Goal: Information Seeking & Learning: Learn about a topic

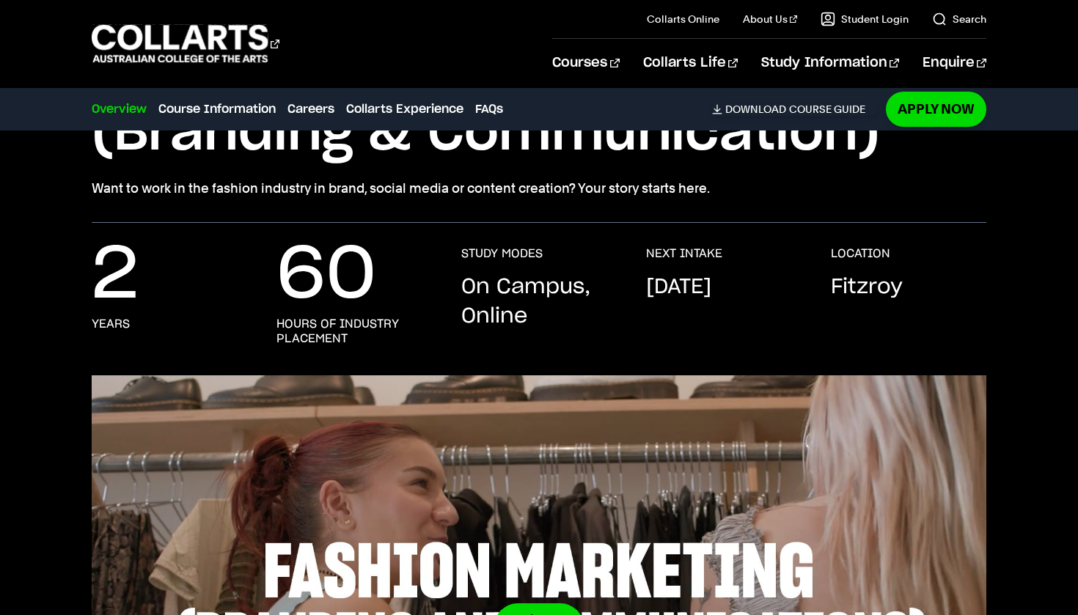
scroll to position [197, 0]
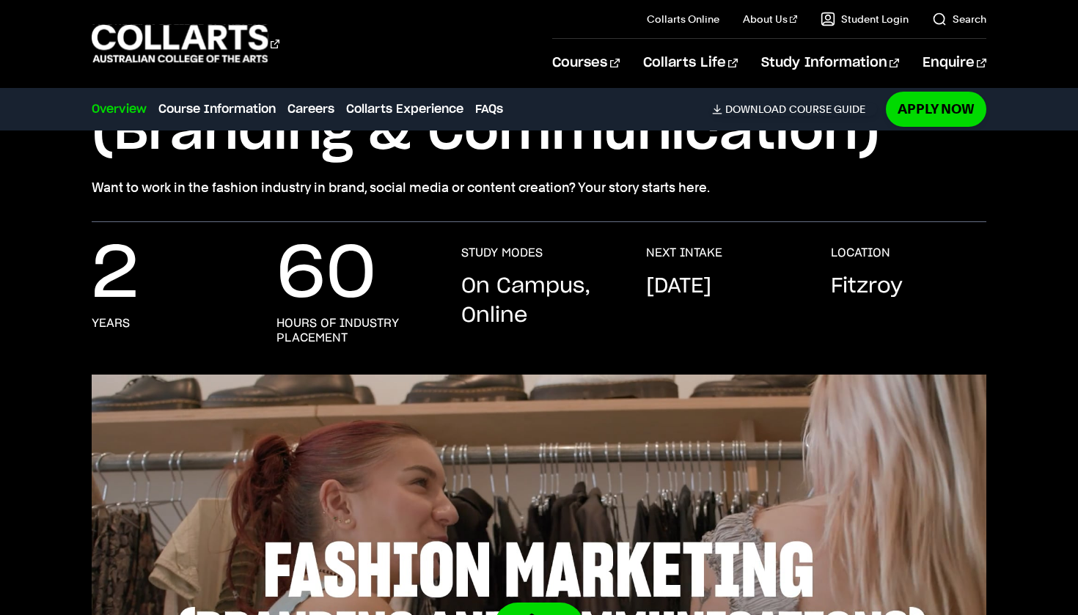
click at [366, 301] on p "60" at bounding box center [326, 275] width 100 height 59
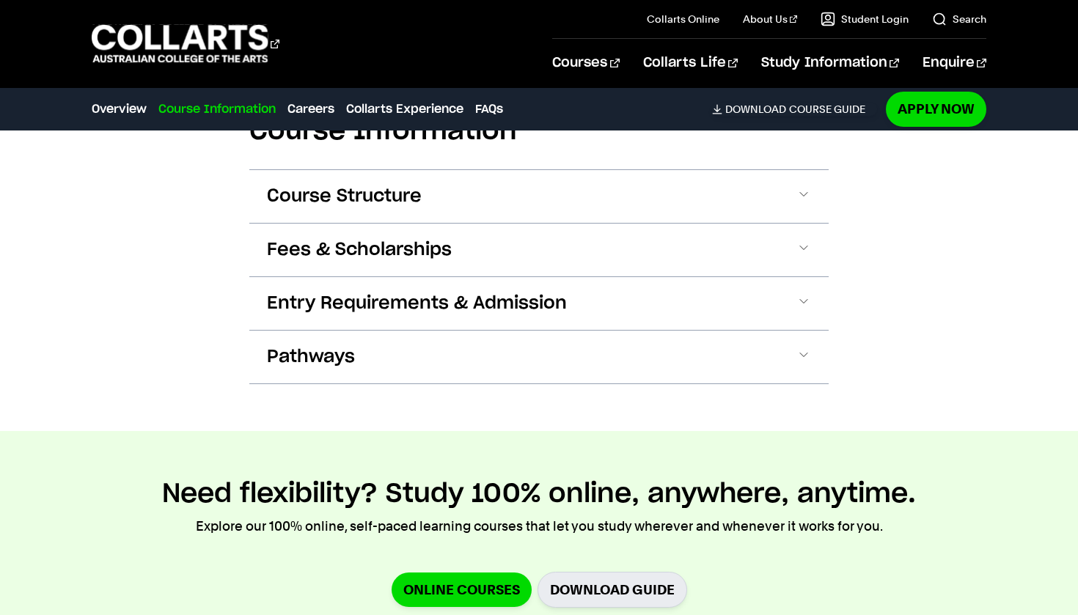
scroll to position [1784, 0]
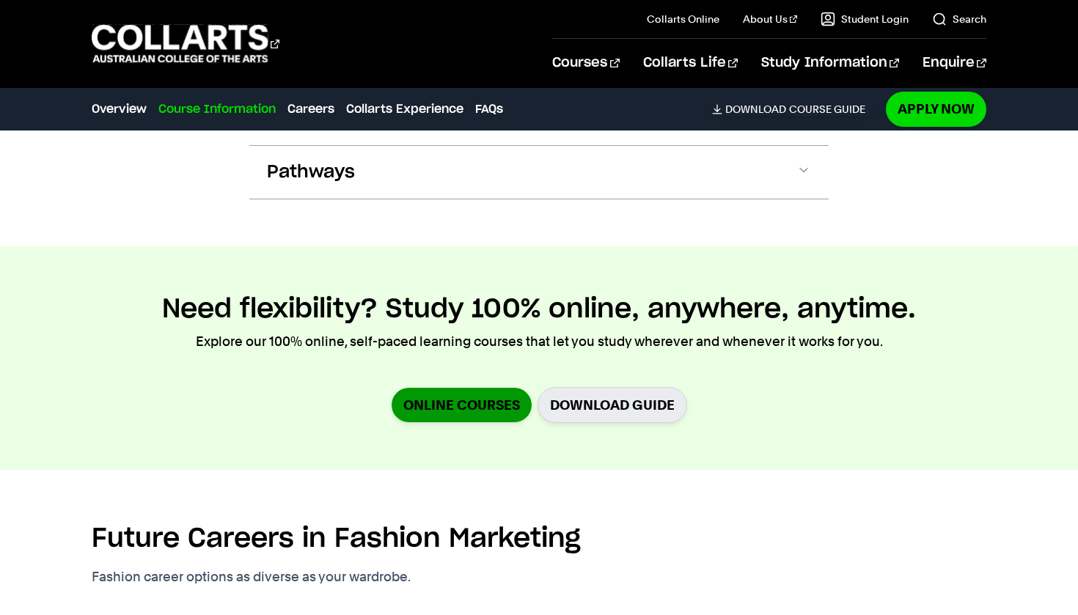
click at [437, 388] on link "Online Courses" at bounding box center [462, 405] width 140 height 34
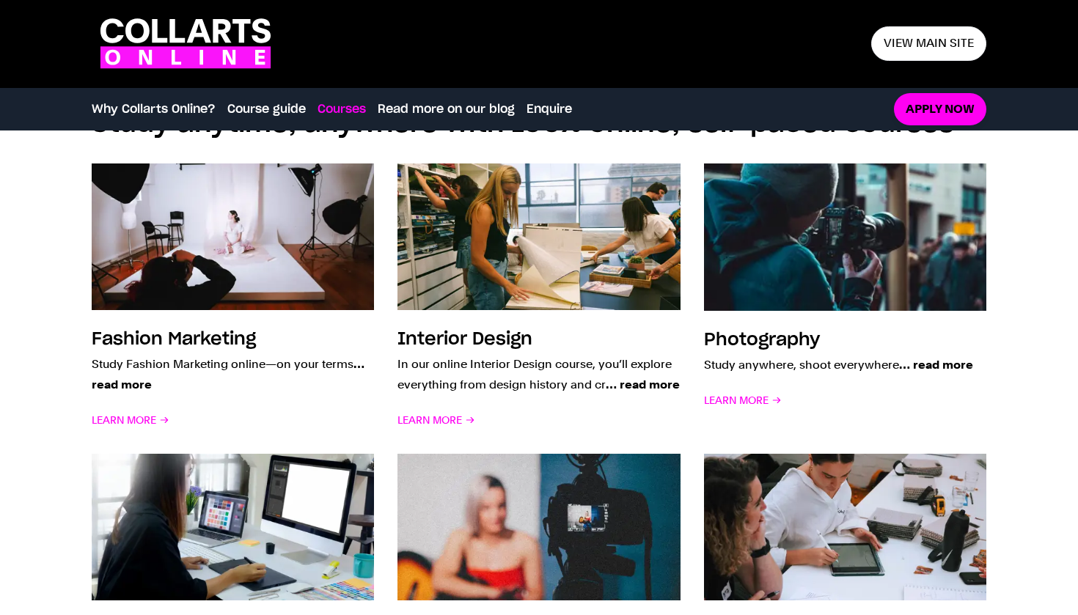
scroll to position [1099, 0]
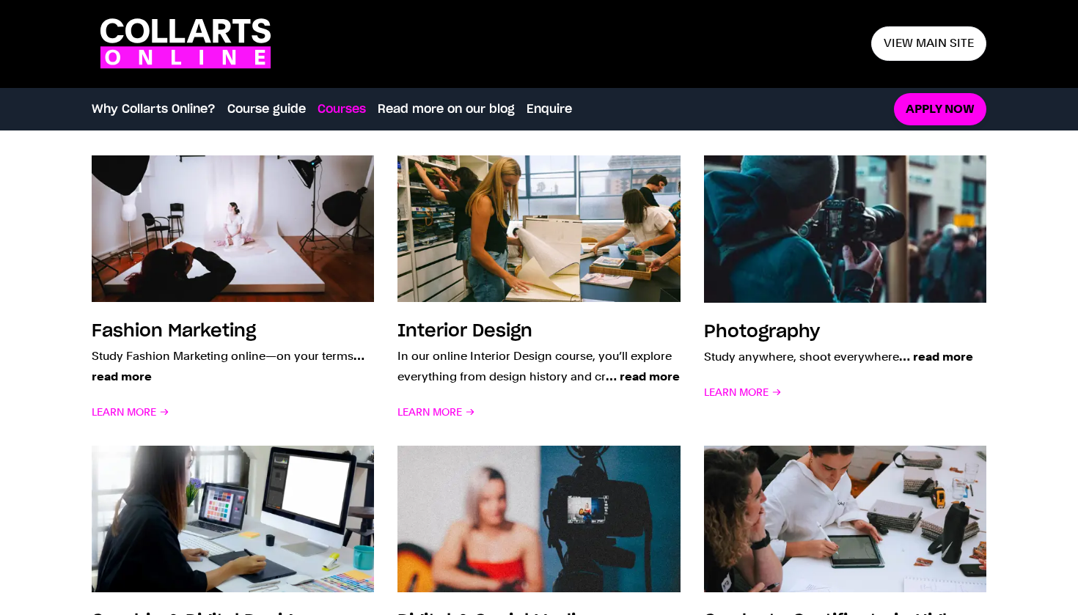
click at [154, 423] on div "Fashion Marketing Study Fashion Marketing online—on your terms … read more Lear…" at bounding box center [539, 444] width 895 height 625
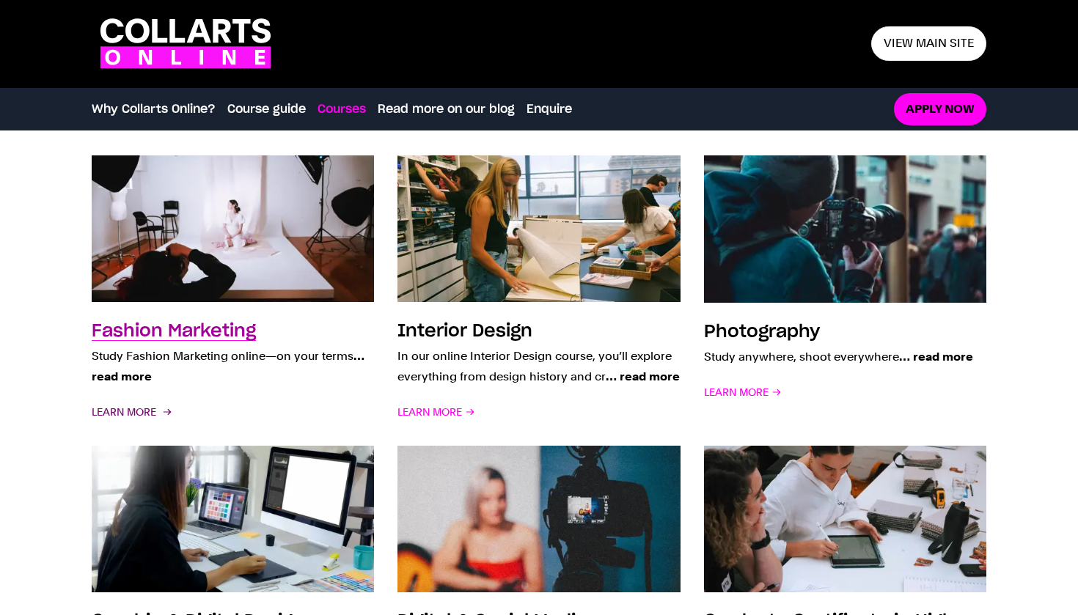
click at [145, 407] on span "Learn More" at bounding box center [131, 412] width 78 height 21
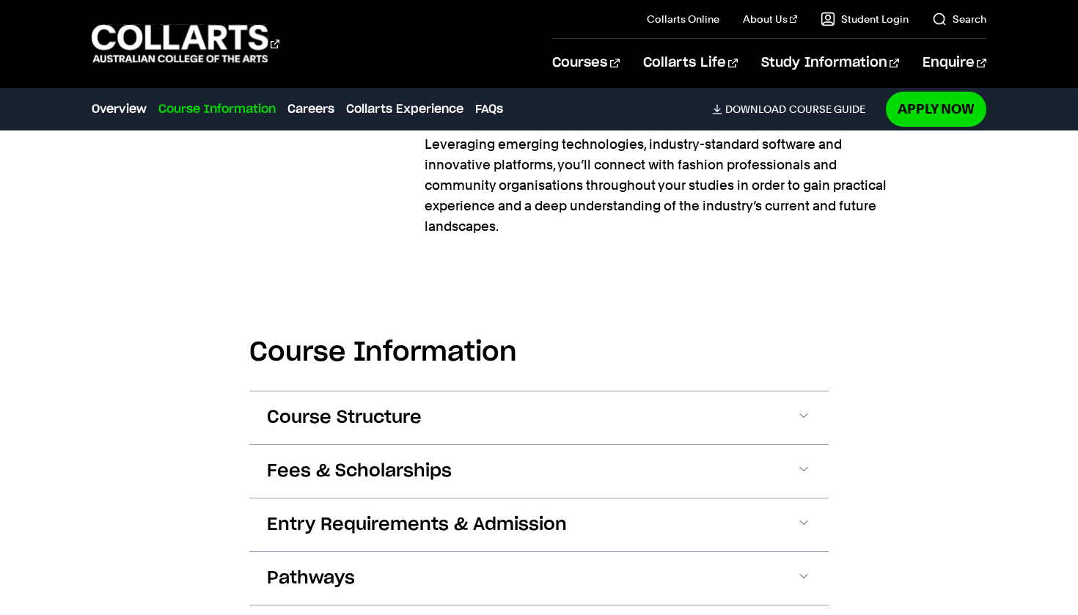
scroll to position [1551, 0]
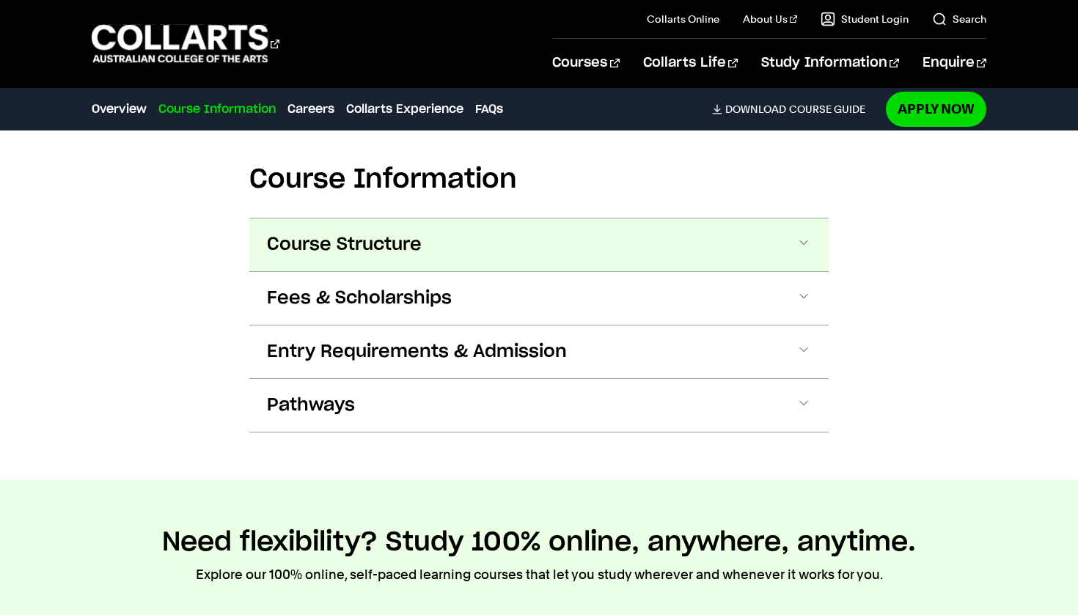
click at [372, 233] on span "Course Structure" at bounding box center [344, 244] width 155 height 23
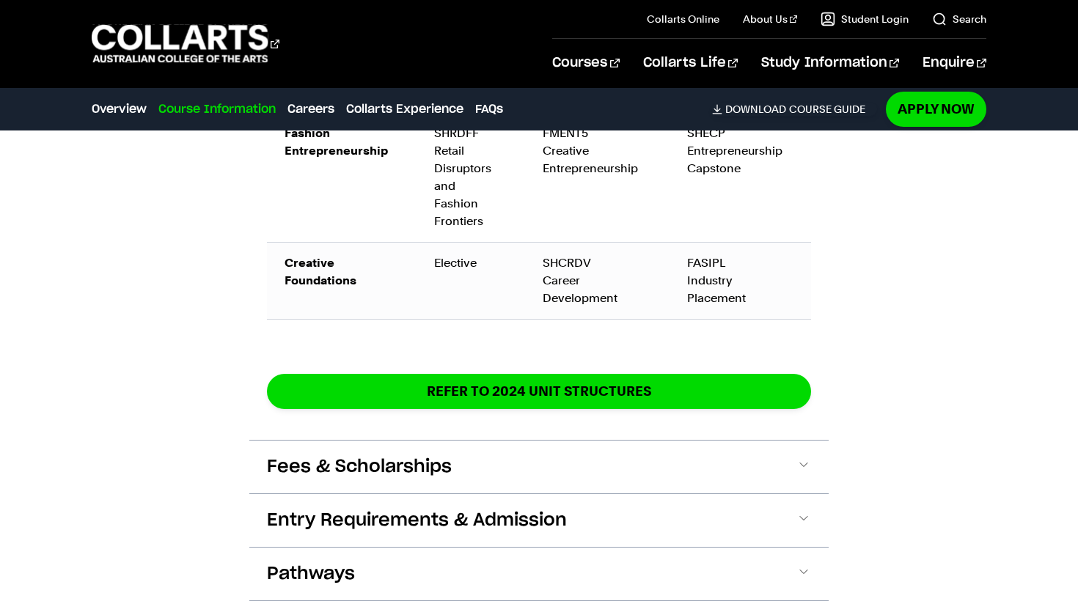
scroll to position [2582, 0]
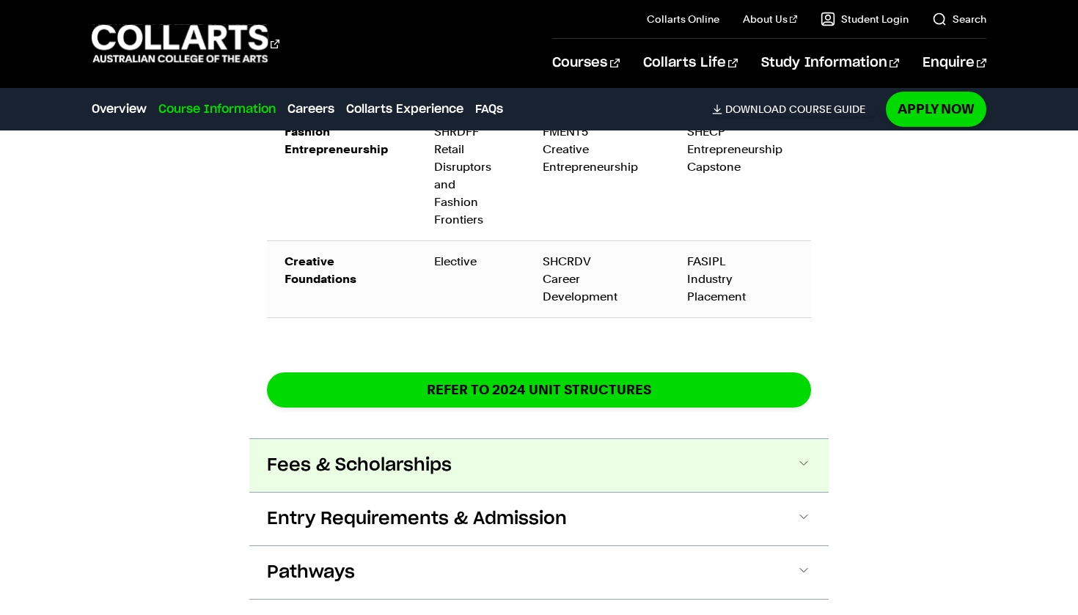
click at [396, 454] on span "Fees & Scholarships" at bounding box center [359, 465] width 185 height 23
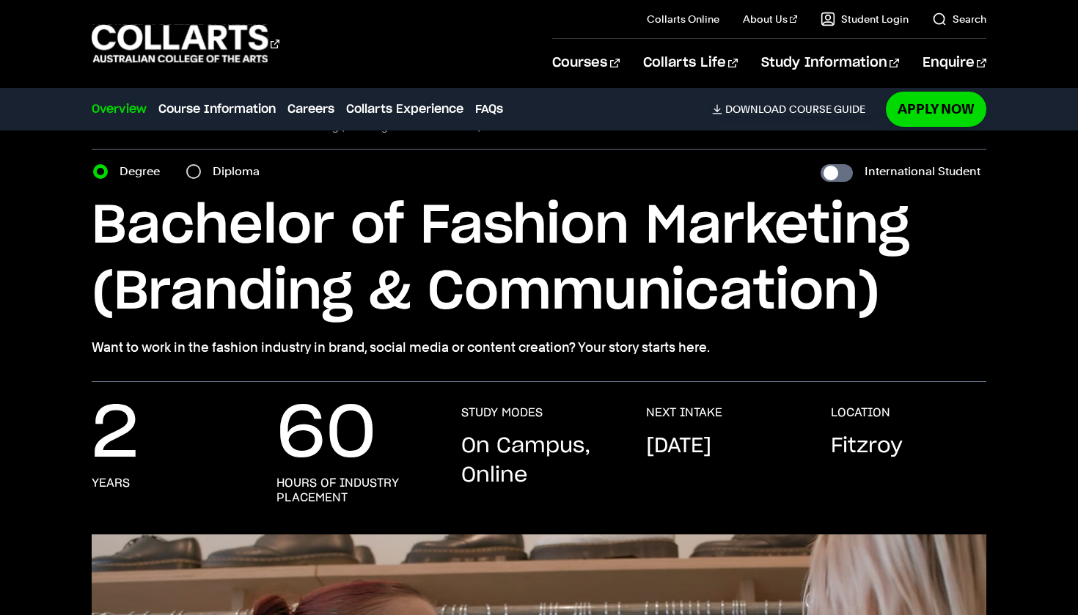
scroll to position [35, 0]
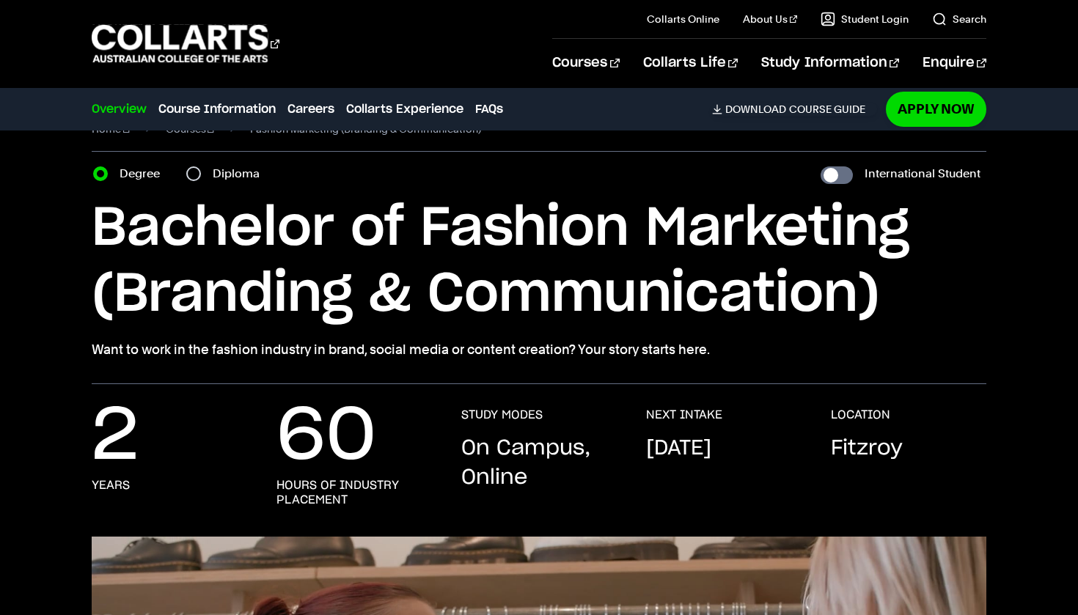
click at [198, 176] on input "Diploma" at bounding box center [193, 173] width 15 height 15
radio input "true"
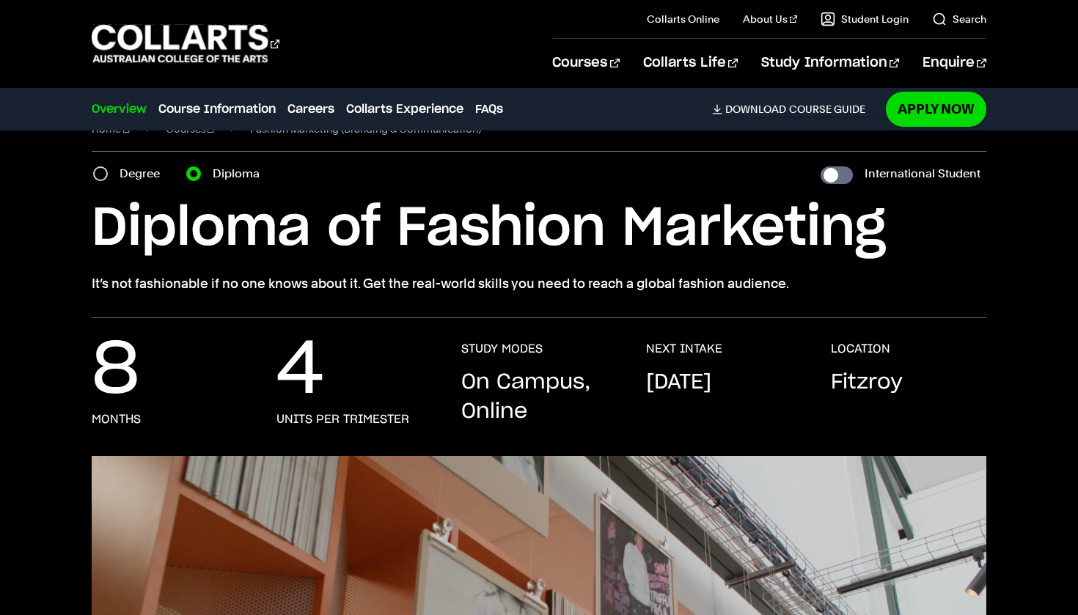
click at [96, 168] on input "Degree" at bounding box center [100, 173] width 15 height 15
radio input "true"
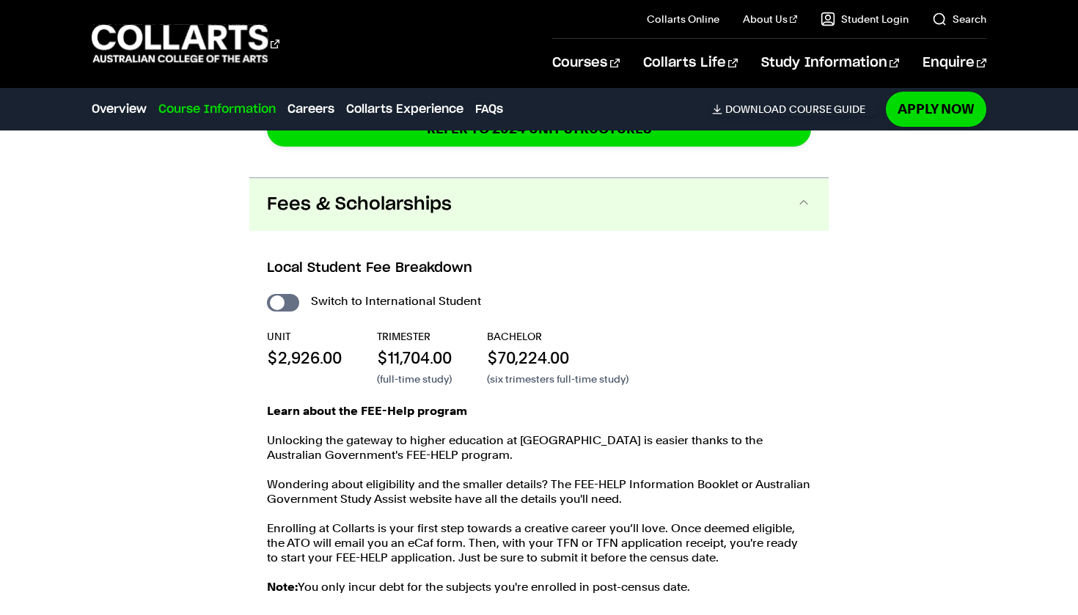
scroll to position [2843, 0]
click at [522, 346] on p "$70,224.00" at bounding box center [558, 357] width 142 height 22
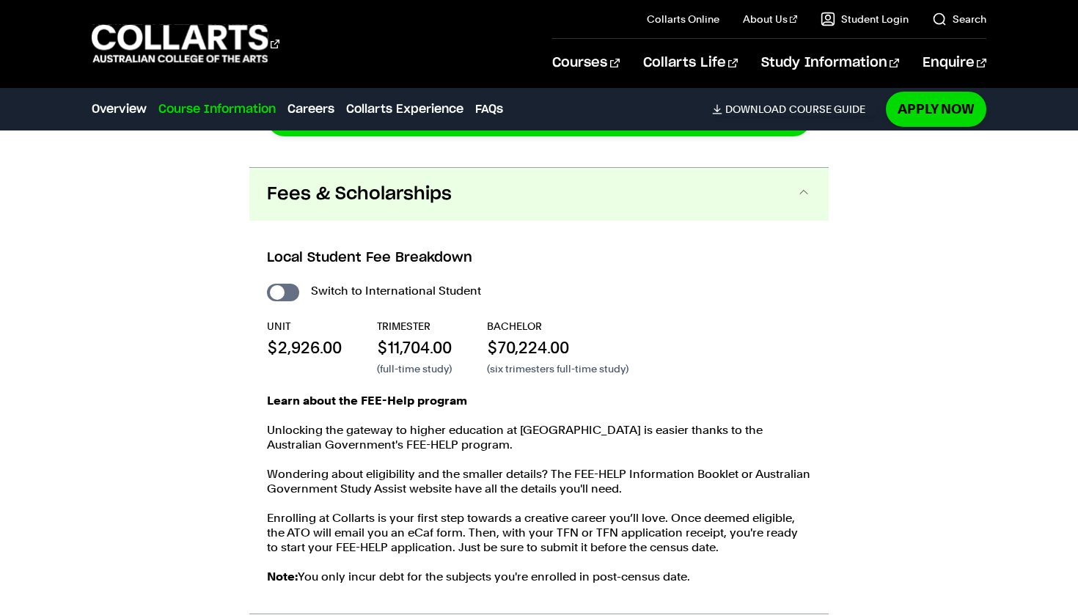
scroll to position [2856, 0]
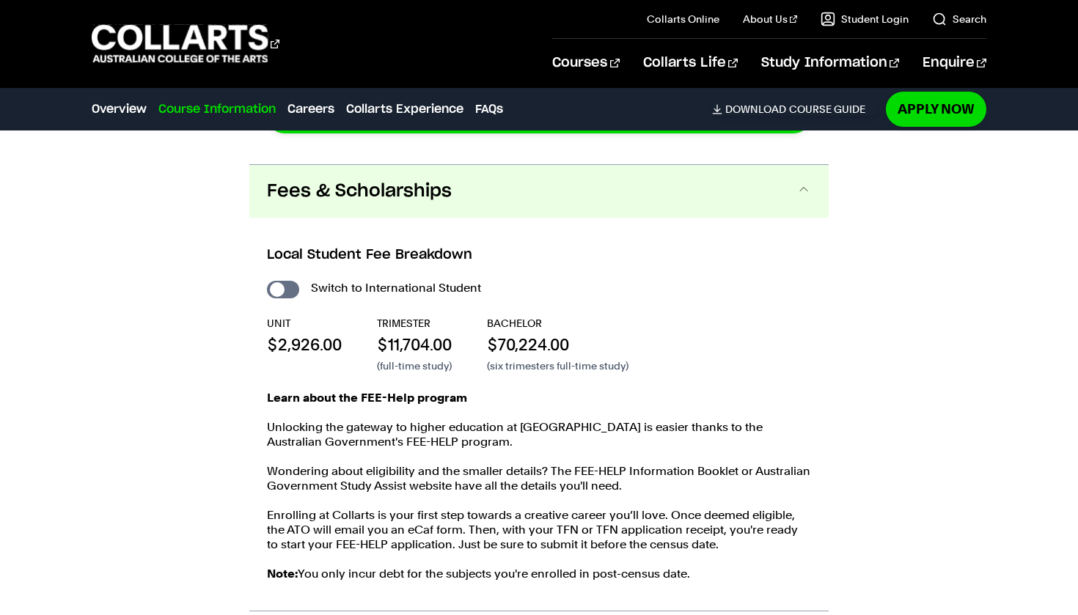
click at [461, 167] on button "Fees & Scholarships" at bounding box center [538, 191] width 579 height 53
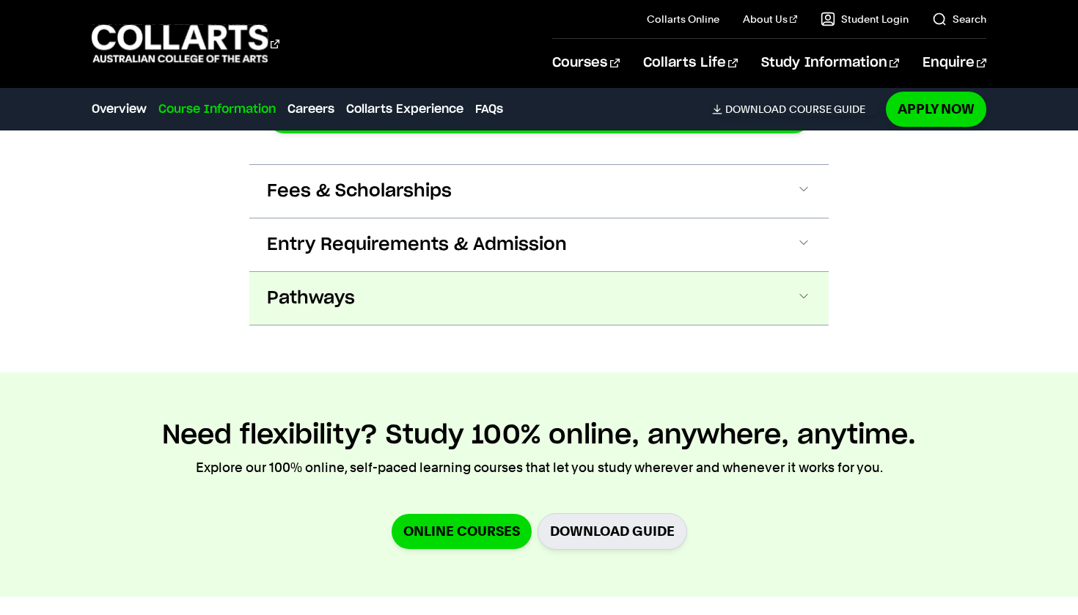
click at [450, 279] on button "Pathways" at bounding box center [538, 298] width 579 height 53
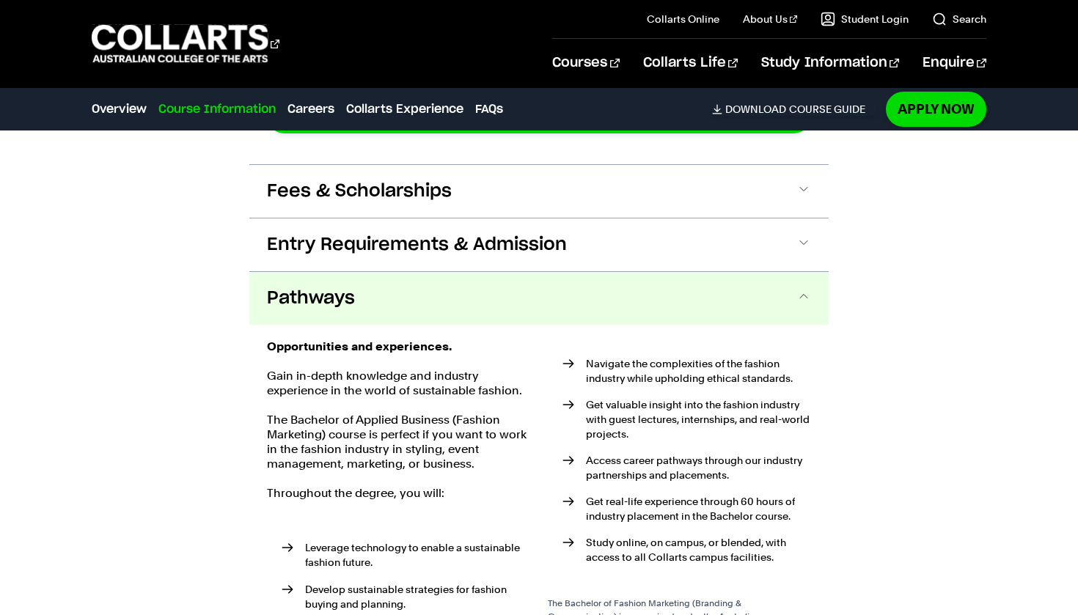
scroll to position [2957, 0]
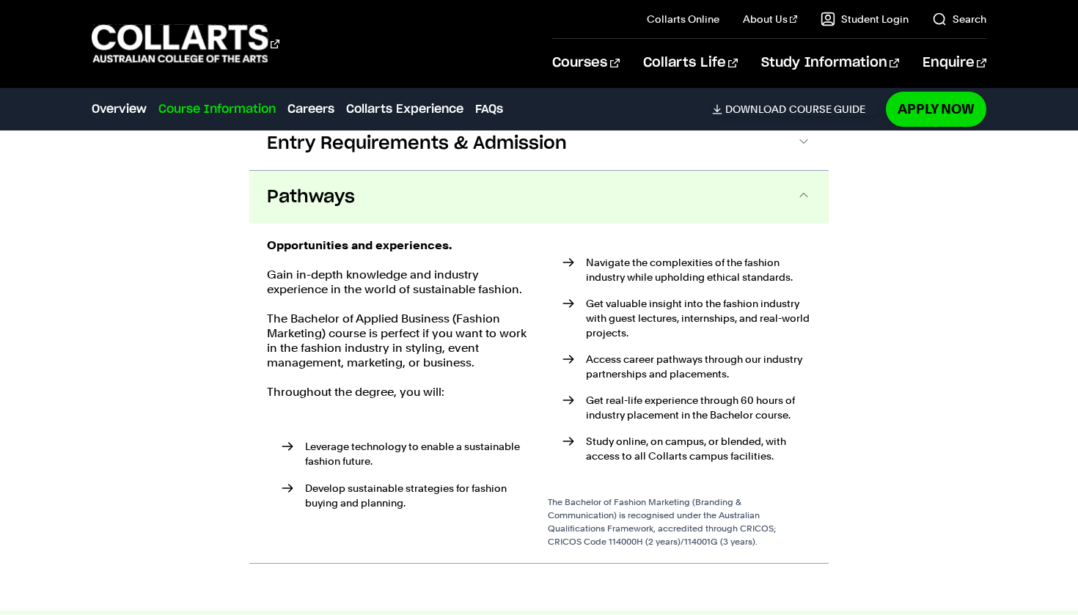
click at [450, 224] on div "Opportunities and experiences. Gain in-depth knowledge and industry experience …" at bounding box center [538, 394] width 579 height 340
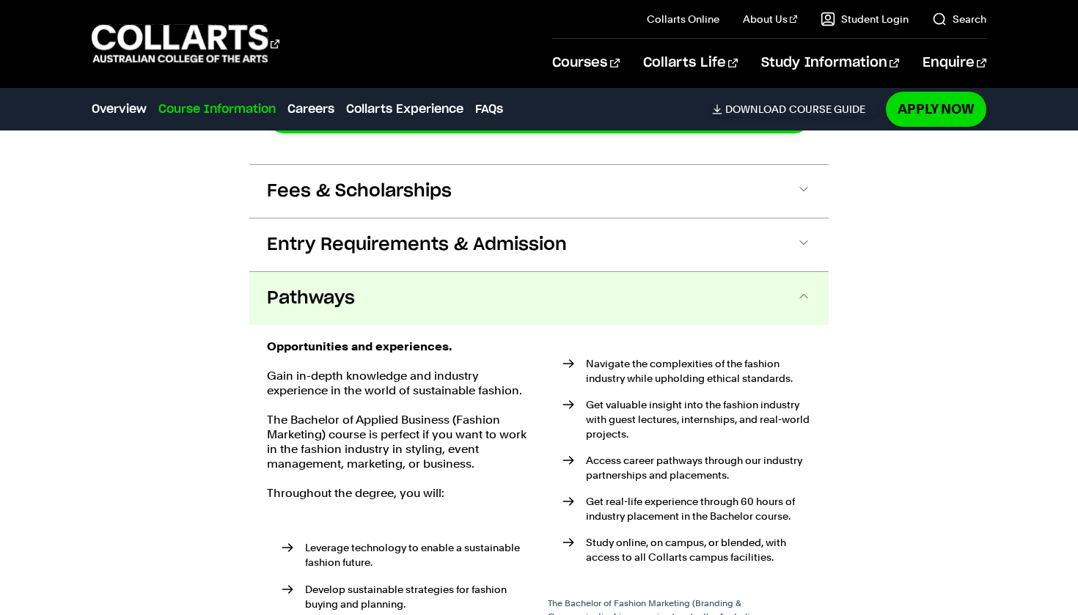
click at [458, 272] on button "Pathways" at bounding box center [538, 298] width 579 height 53
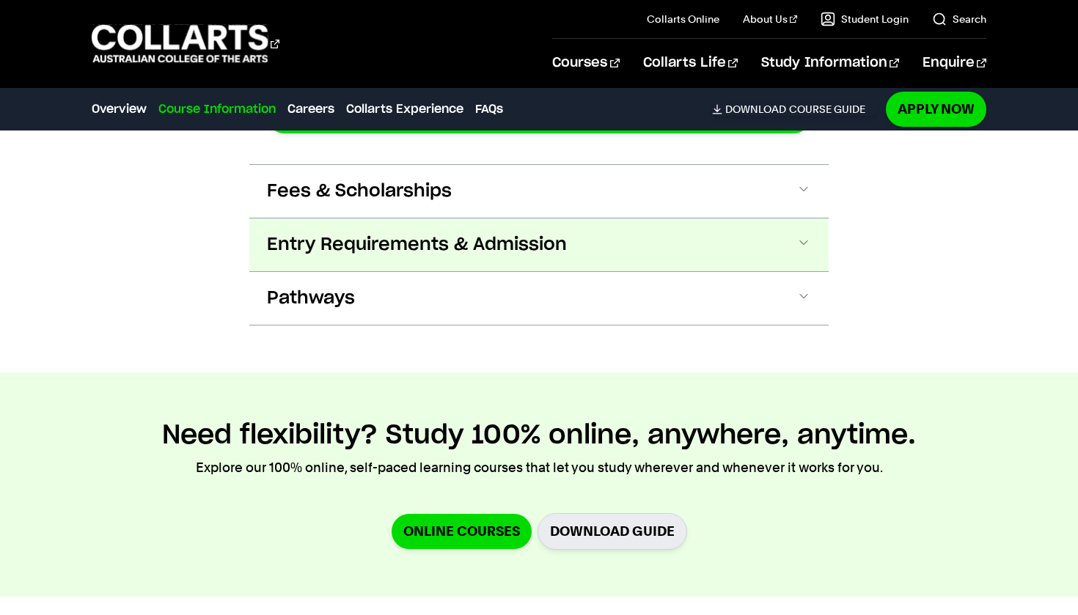
click at [455, 220] on button "Entry Requirements & Admission" at bounding box center [538, 245] width 579 height 53
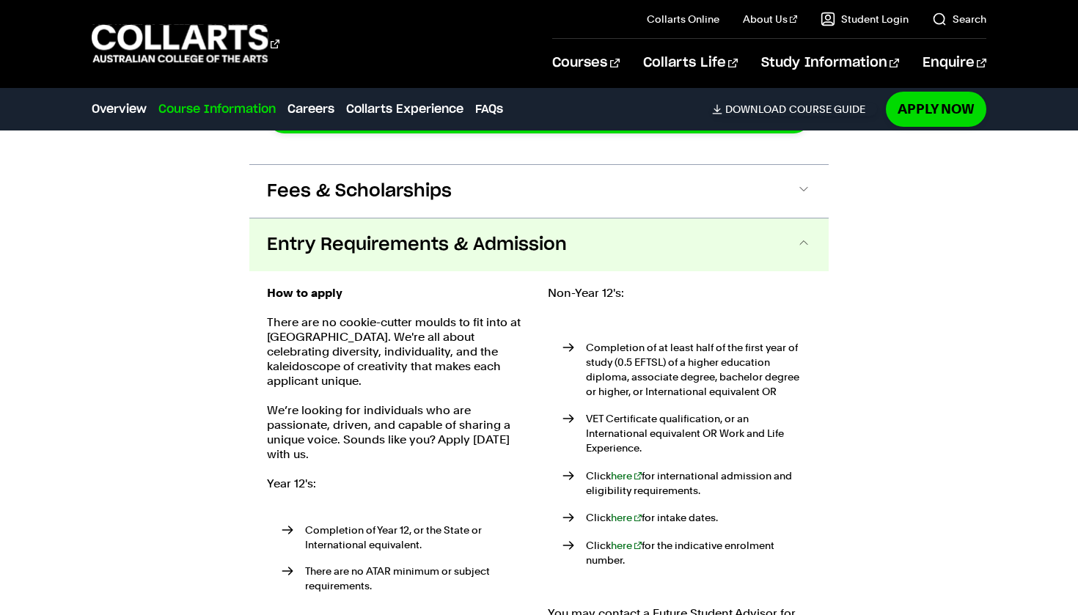
scroll to position [2903, 0]
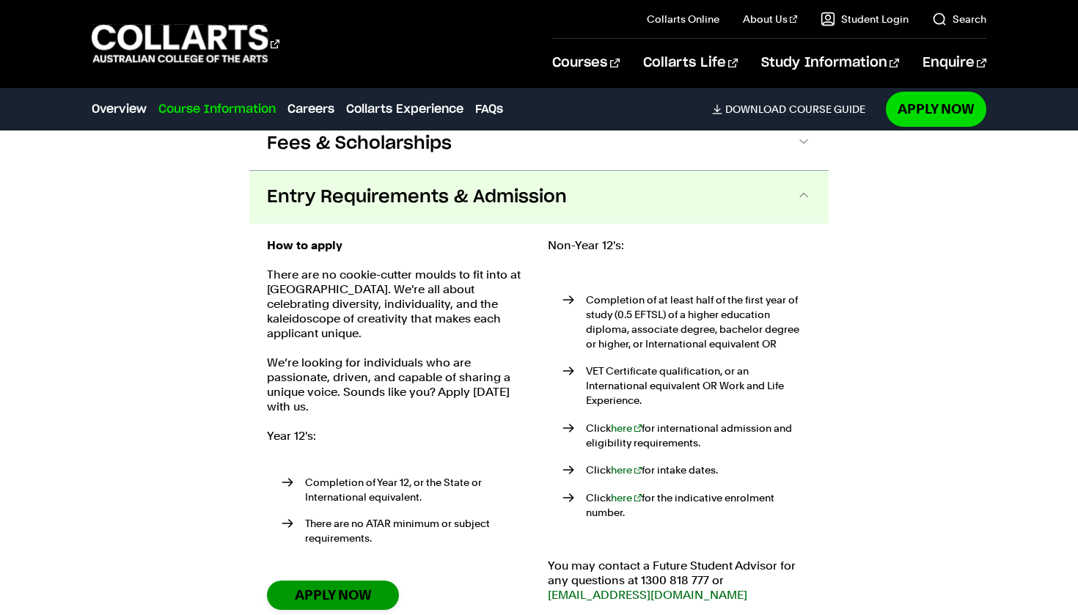
click at [344, 581] on link "Apply Now" at bounding box center [333, 595] width 132 height 29
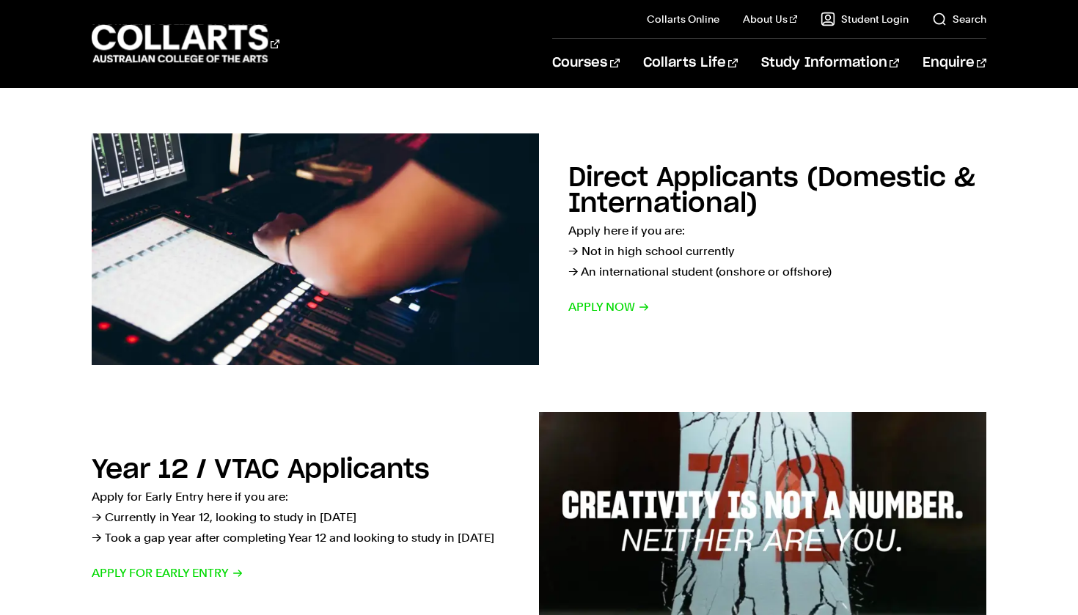
scroll to position [220, 0]
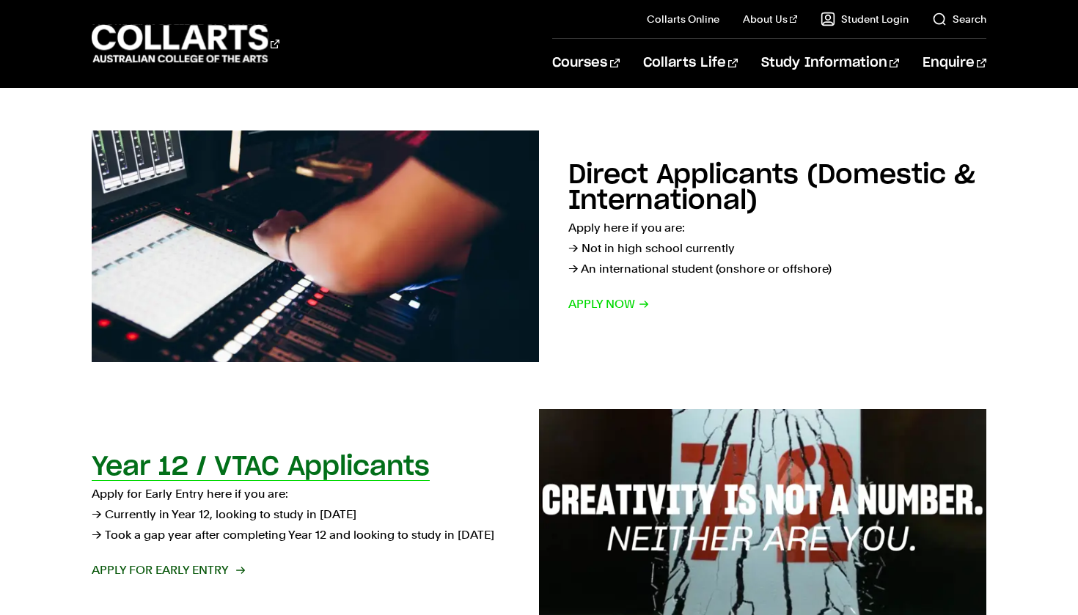
click at [197, 576] on span "Apply for Early Entry" at bounding box center [168, 570] width 152 height 21
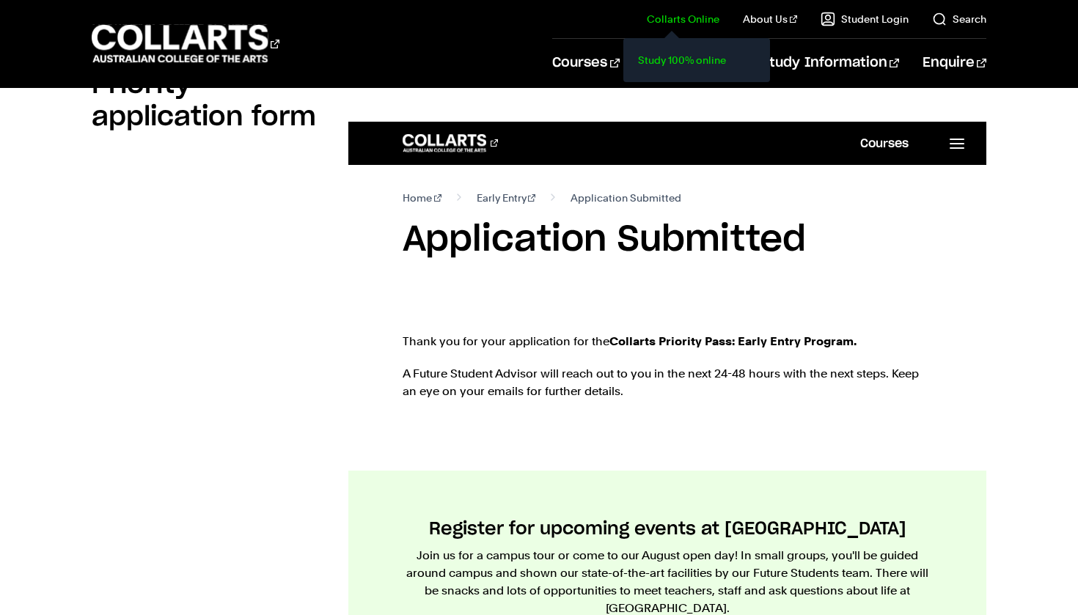
click at [744, 65] on link "Study 100% online" at bounding box center [696, 60] width 123 height 21
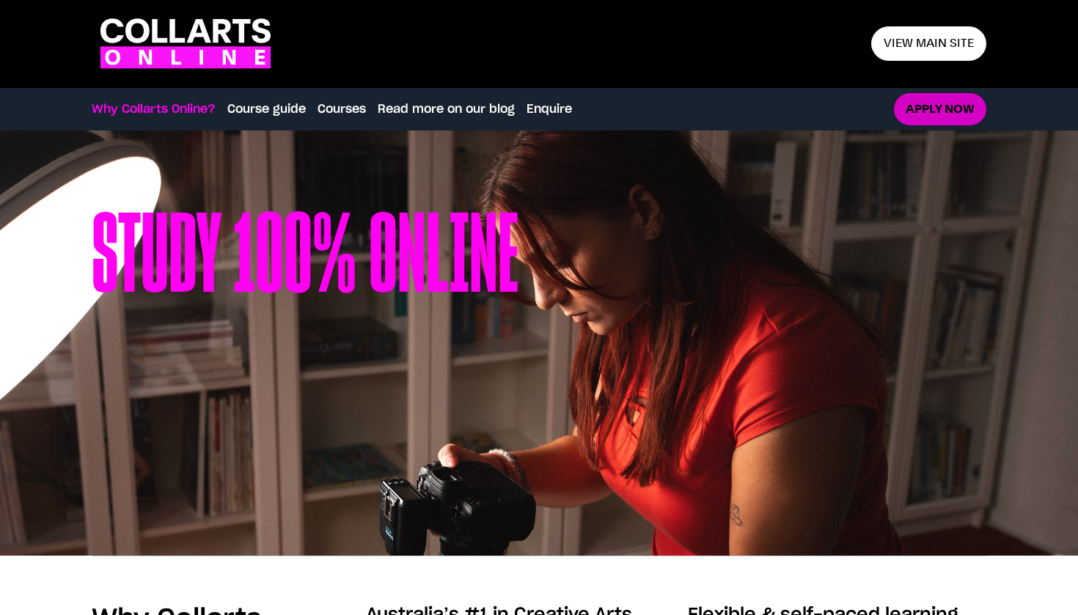
click at [970, 107] on link "Apply now" at bounding box center [940, 109] width 92 height 33
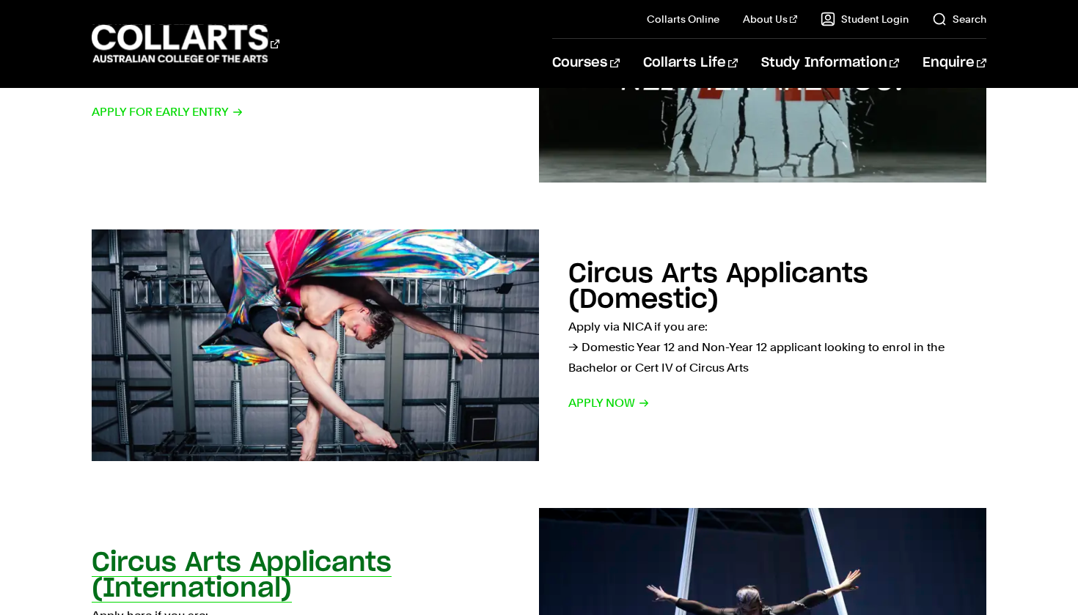
scroll to position [420, 0]
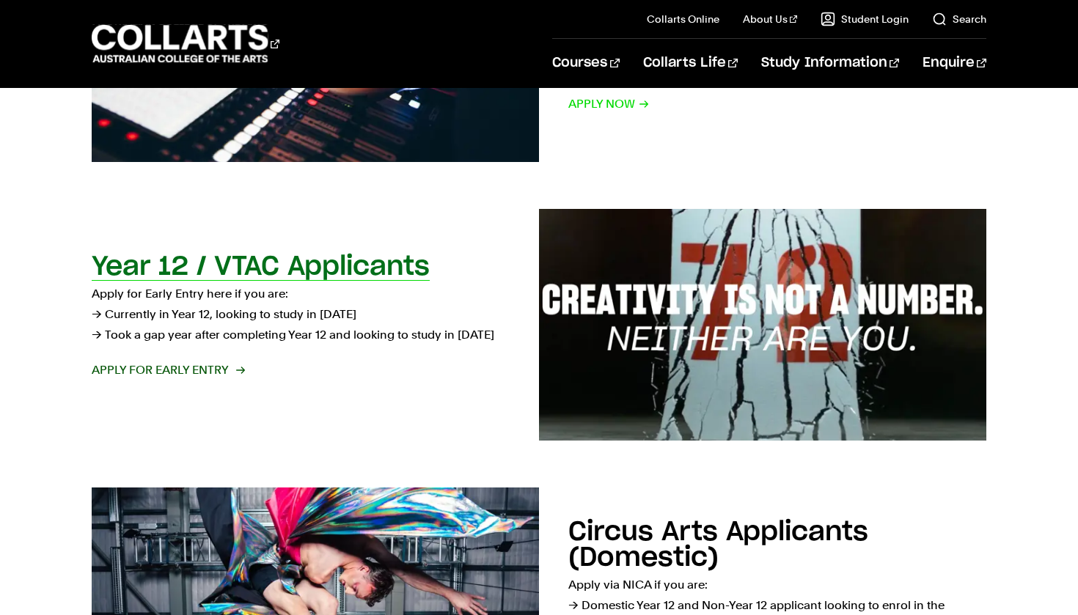
click at [202, 373] on span "Apply for Early Entry" at bounding box center [168, 370] width 152 height 21
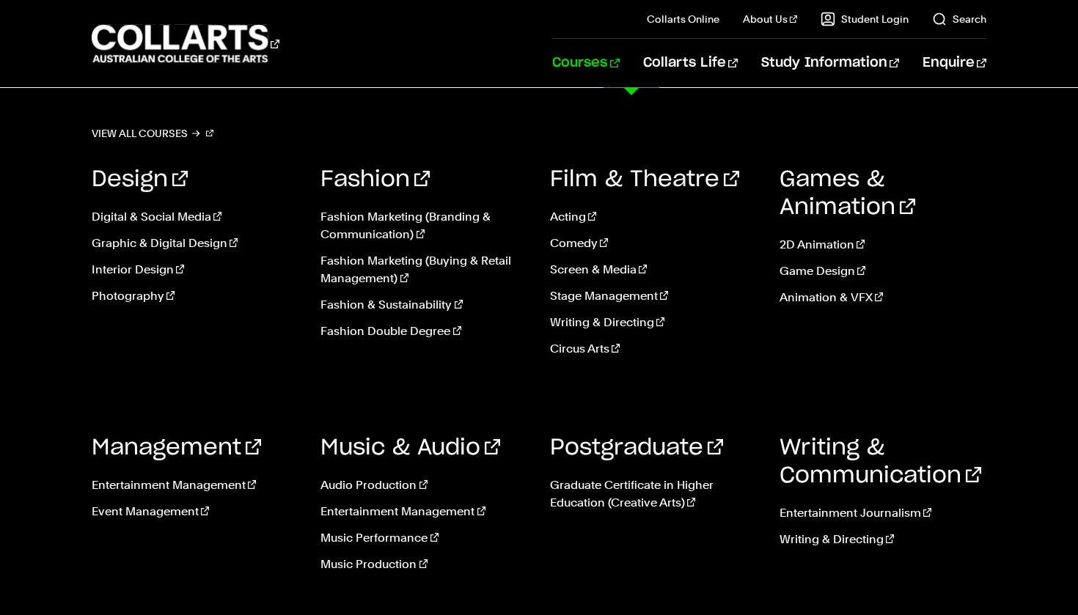
click at [619, 64] on link "Courses" at bounding box center [585, 63] width 67 height 48
click at [619, 66] on link "Courses" at bounding box center [585, 63] width 67 height 48
click at [373, 224] on link "Fashion Marketing (Branding & Communication)" at bounding box center [424, 225] width 208 height 35
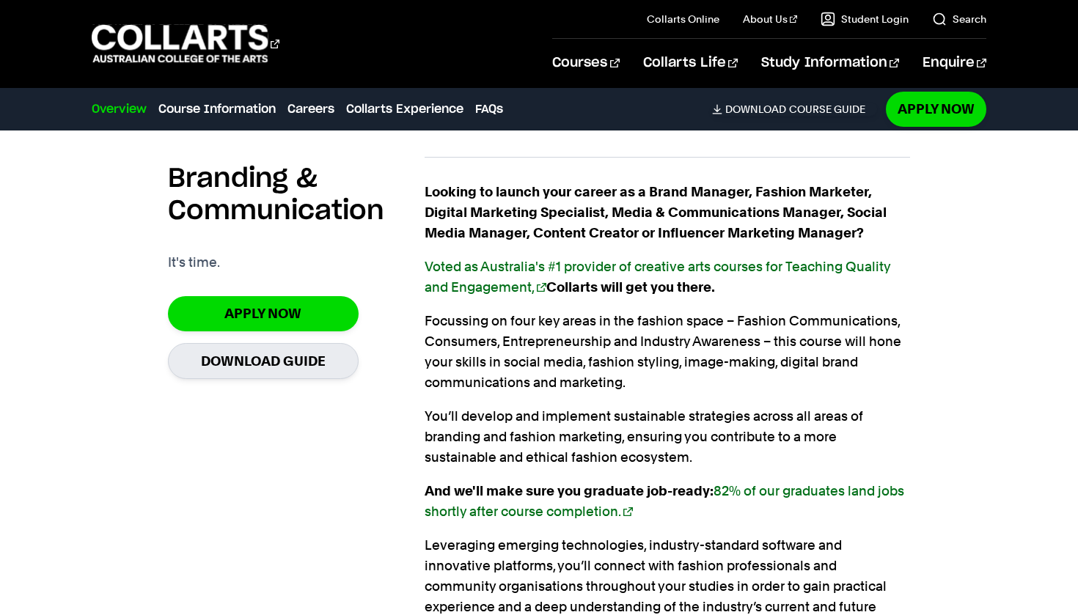
scroll to position [978, 0]
